Goal: Find contact information: Find contact information

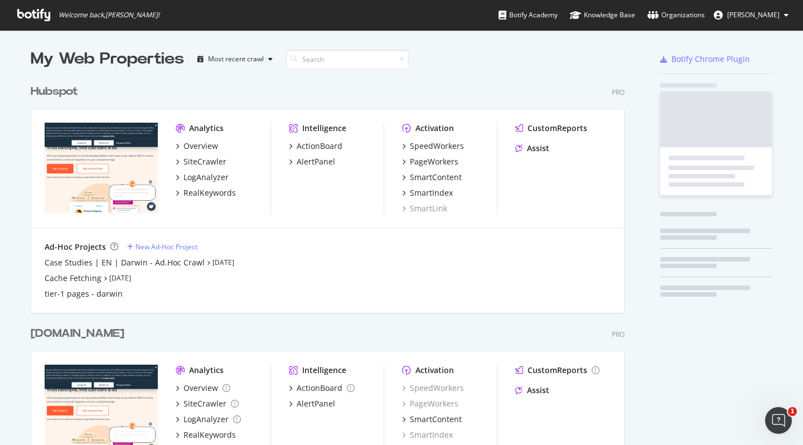
scroll to position [436, 786]
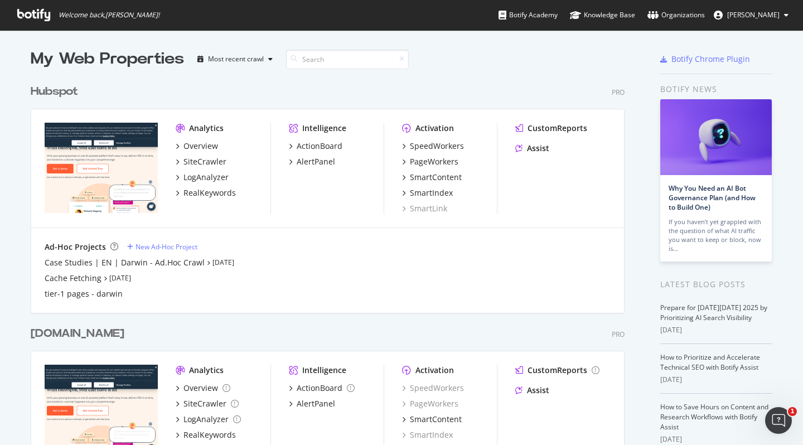
click at [62, 98] on div "Hubspot" at bounding box center [54, 92] width 47 height 16
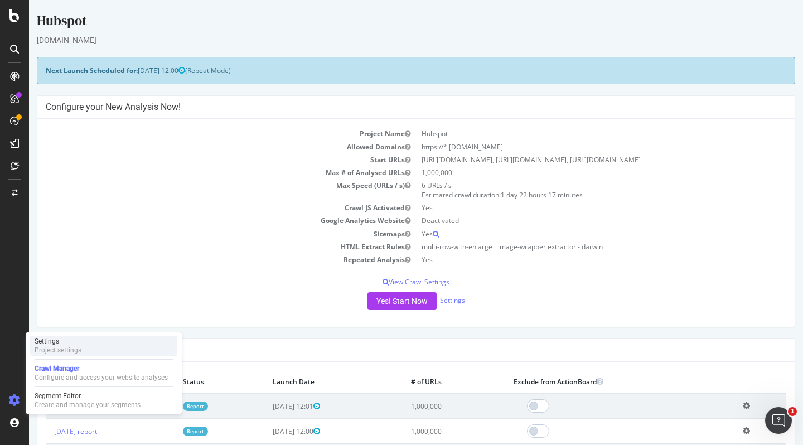
click at [87, 351] on div "Settings Project settings" at bounding box center [103, 346] width 147 height 20
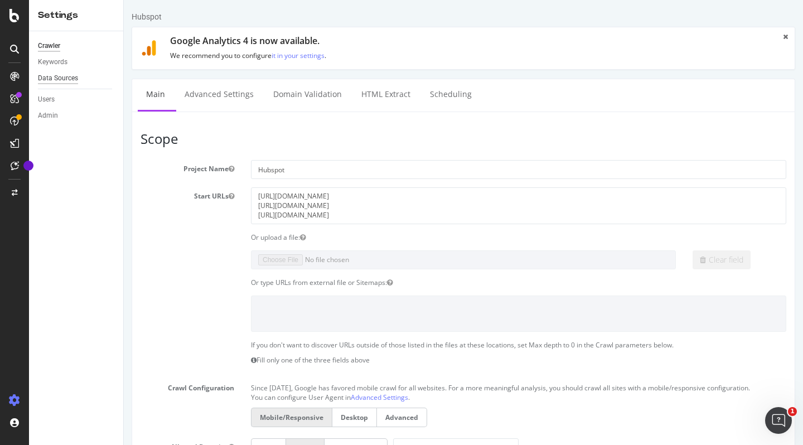
click at [77, 79] on div "Data Sources" at bounding box center [58, 78] width 40 height 12
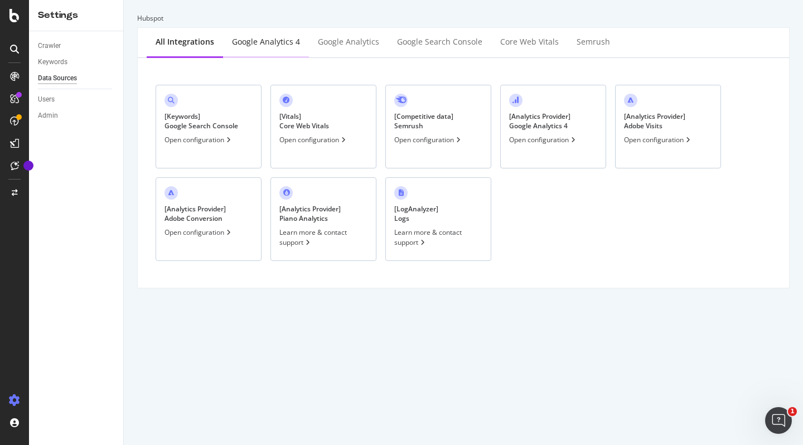
click at [278, 50] on div "Google Analytics 4" at bounding box center [266, 42] width 86 height 31
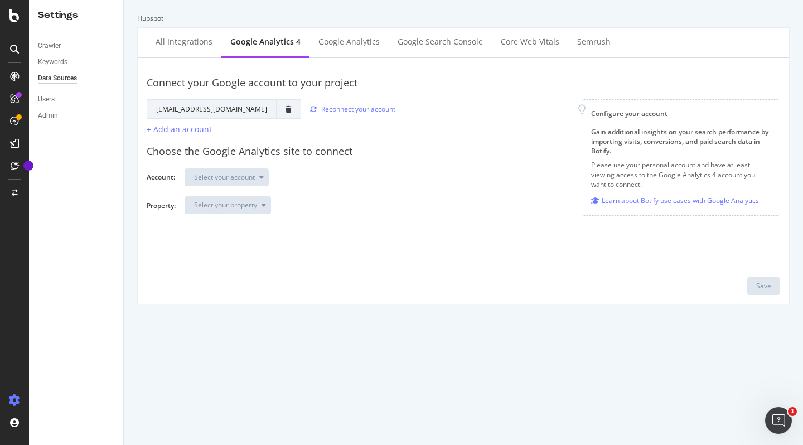
click at [321, 196] on div "Select your property" at bounding box center [478, 209] width 586 height 27
click at [18, 16] on icon at bounding box center [14, 15] width 10 height 13
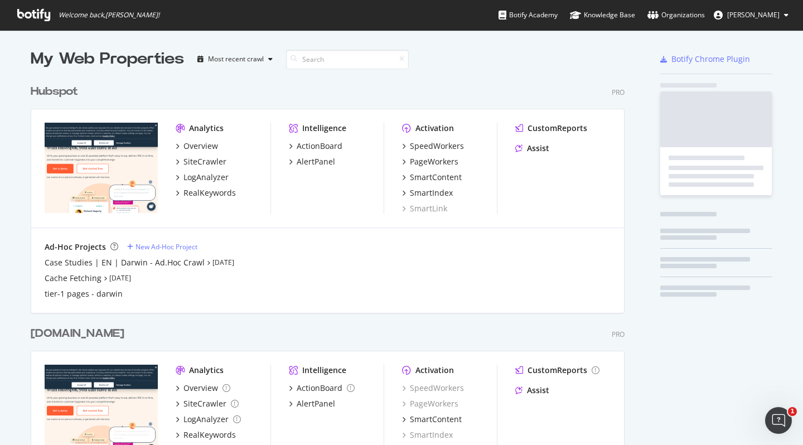
scroll to position [436, 786]
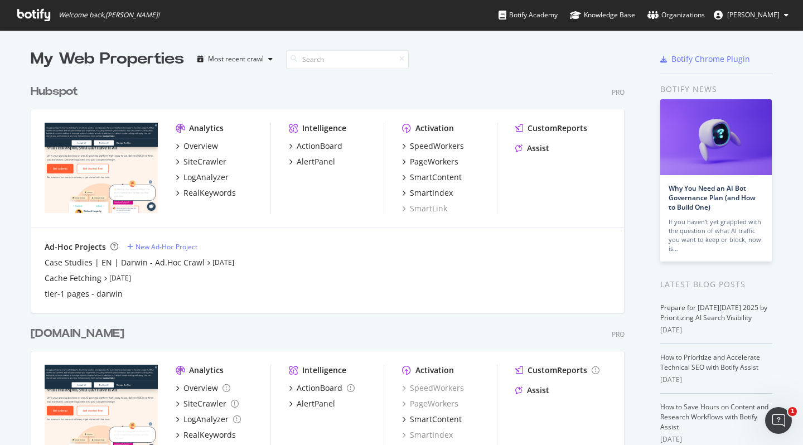
click at [671, 21] on link "Organizations" at bounding box center [675, 15] width 57 height 30
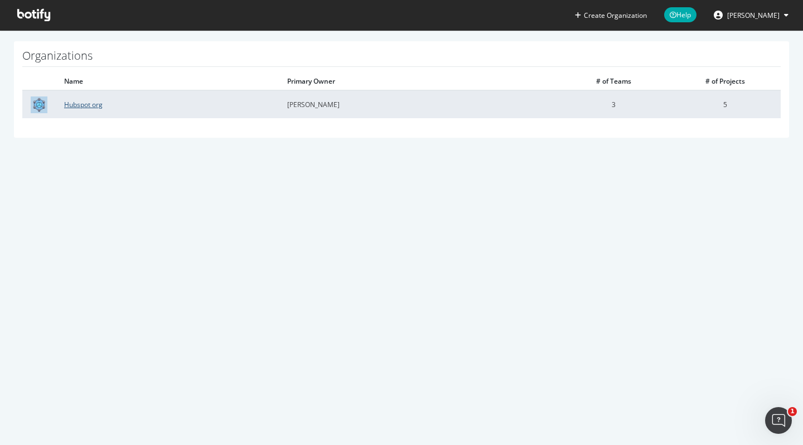
click at [85, 108] on link "Hubspot org" at bounding box center [83, 104] width 38 height 9
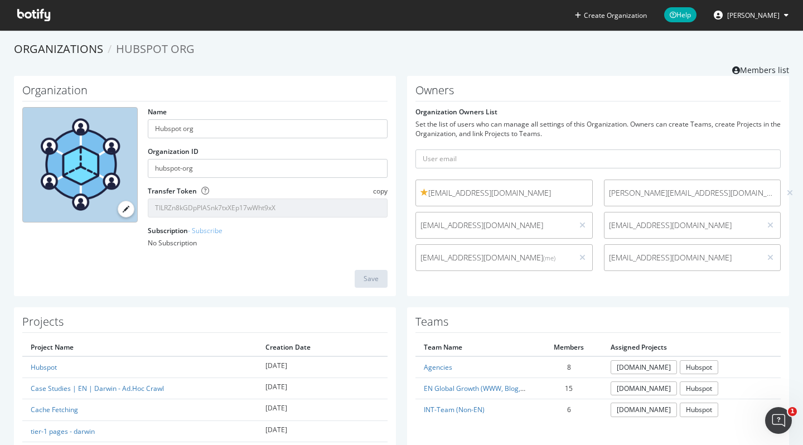
click at [617, 260] on span "[EMAIL_ADDRESS][DOMAIN_NAME]" at bounding box center [683, 257] width 148 height 11
drag, startPoint x: 617, startPoint y: 260, endPoint x: 679, endPoint y: 254, distance: 62.7
click at [679, 254] on span "[EMAIL_ADDRESS][DOMAIN_NAME]" at bounding box center [683, 257] width 148 height 11
copy div "[EMAIL_ADDRESS][DOMAIN_NAME]"
click at [772, 19] on span "[PERSON_NAME]" at bounding box center [753, 15] width 52 height 9
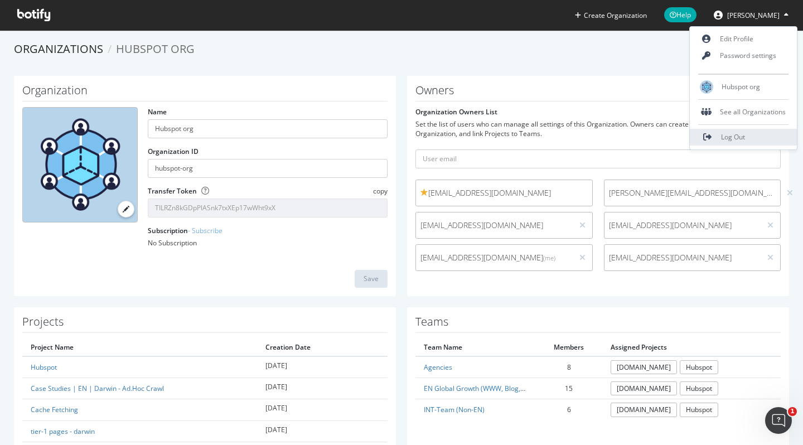
drag, startPoint x: 762, startPoint y: 148, endPoint x: 760, endPoint y: 139, distance: 9.7
click at [760, 139] on div "Log Out" at bounding box center [743, 137] width 107 height 25
click at [760, 139] on link "Log Out" at bounding box center [743, 137] width 107 height 17
